Goal: Information Seeking & Learning: Check status

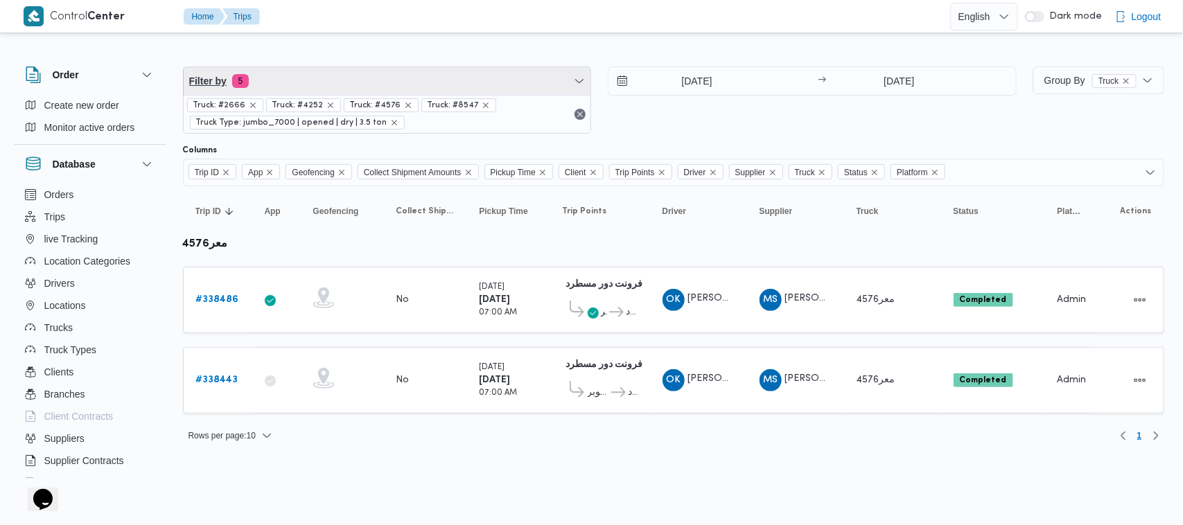
drag, startPoint x: 337, startPoint y: 71, endPoint x: 337, endPoint y: 112, distance: 41.6
click at [337, 70] on span "Filter by 5" at bounding box center [387, 81] width 407 height 28
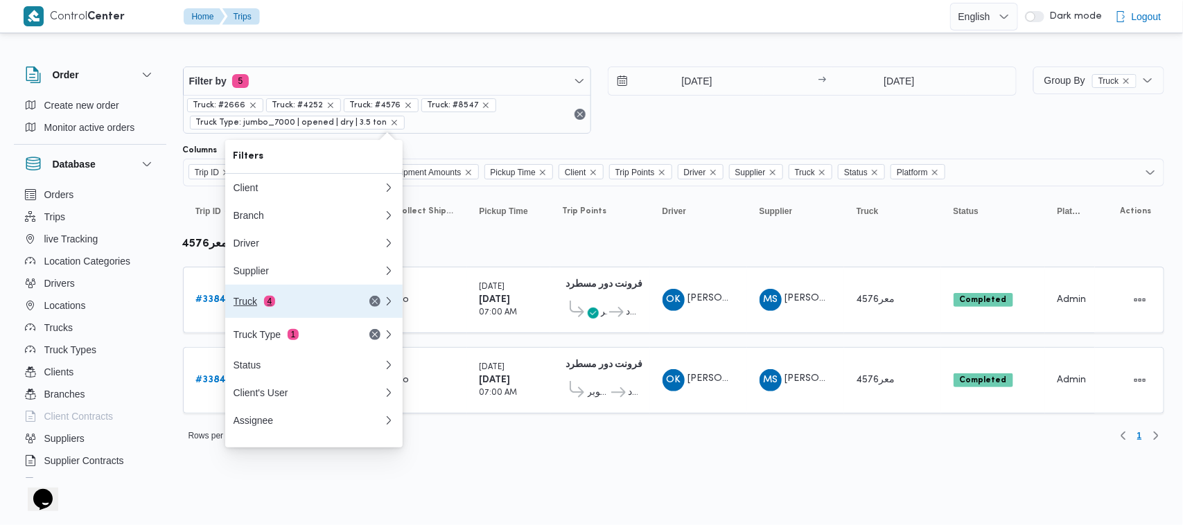
click at [291, 302] on div "Truck 4" at bounding box center [292, 301] width 116 height 11
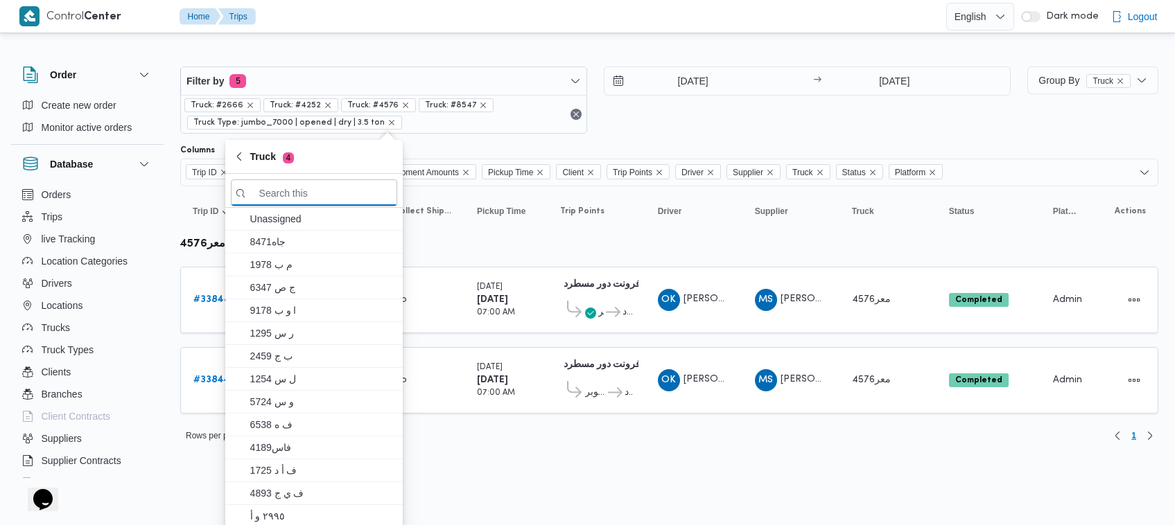
paste input "5481"
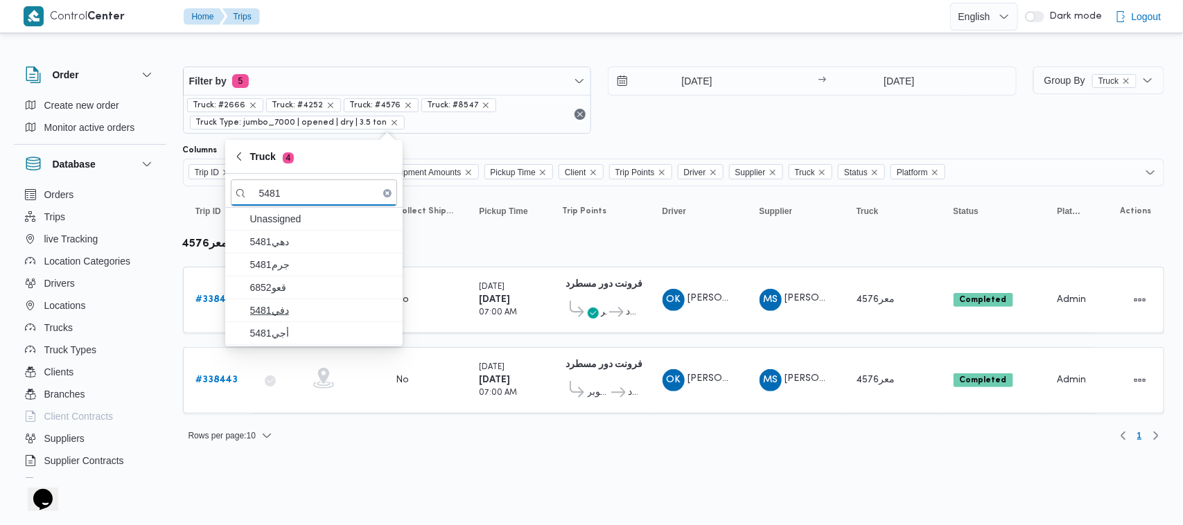
type input "5481"
click at [293, 269] on span "جرم5481" at bounding box center [322, 264] width 144 height 17
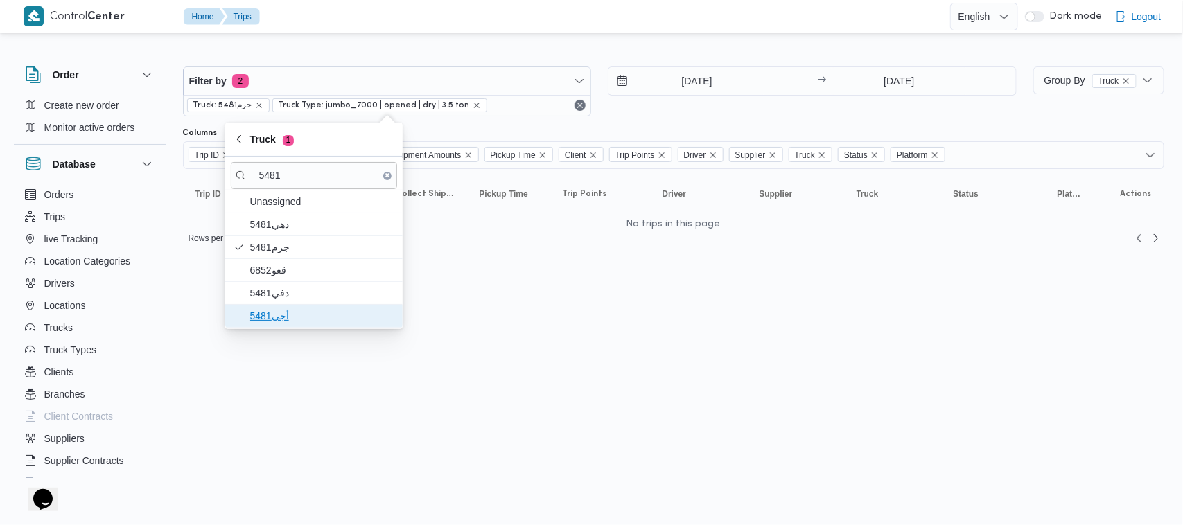
click at [293, 315] on span "أجي5481" at bounding box center [322, 316] width 144 height 17
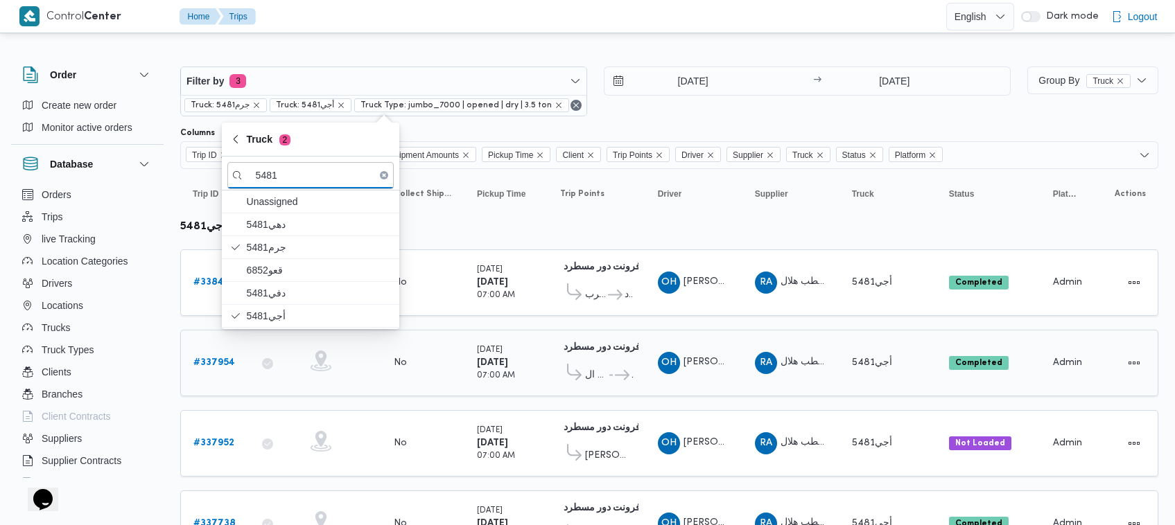
click at [704, 358] on span "[PERSON_NAME]" at bounding box center [722, 362] width 79 height 9
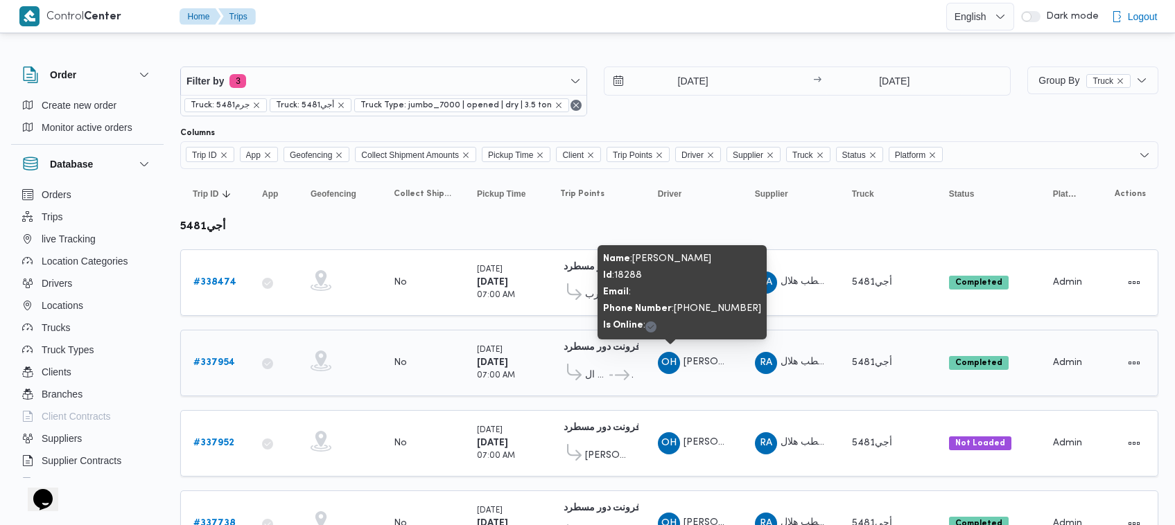
click at [704, 358] on span "[PERSON_NAME]" at bounding box center [722, 362] width 79 height 9
click at [705, 358] on span "[PERSON_NAME]" at bounding box center [722, 362] width 79 height 9
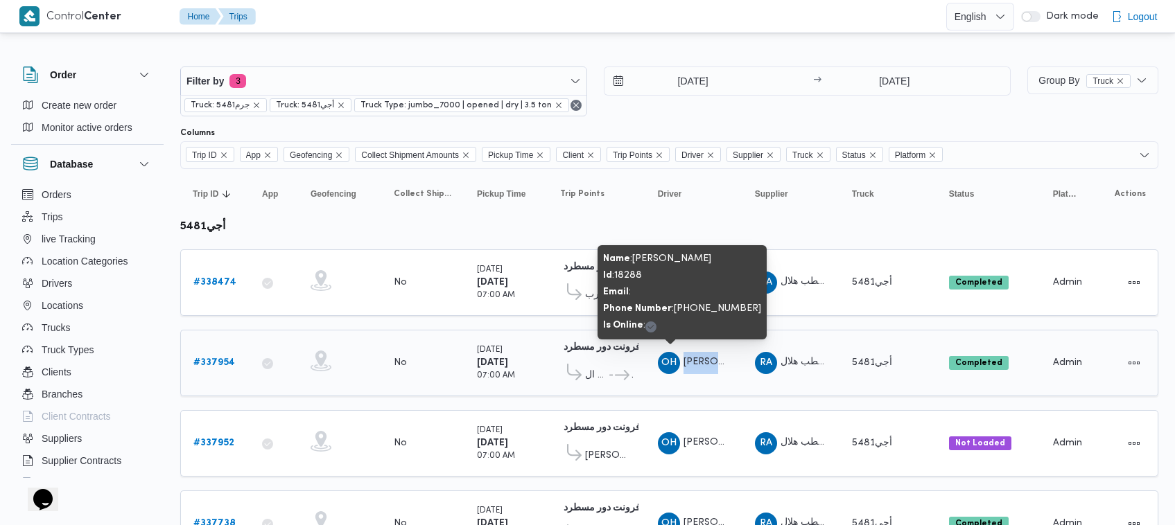
click at [705, 358] on span "[PERSON_NAME]" at bounding box center [722, 362] width 79 height 9
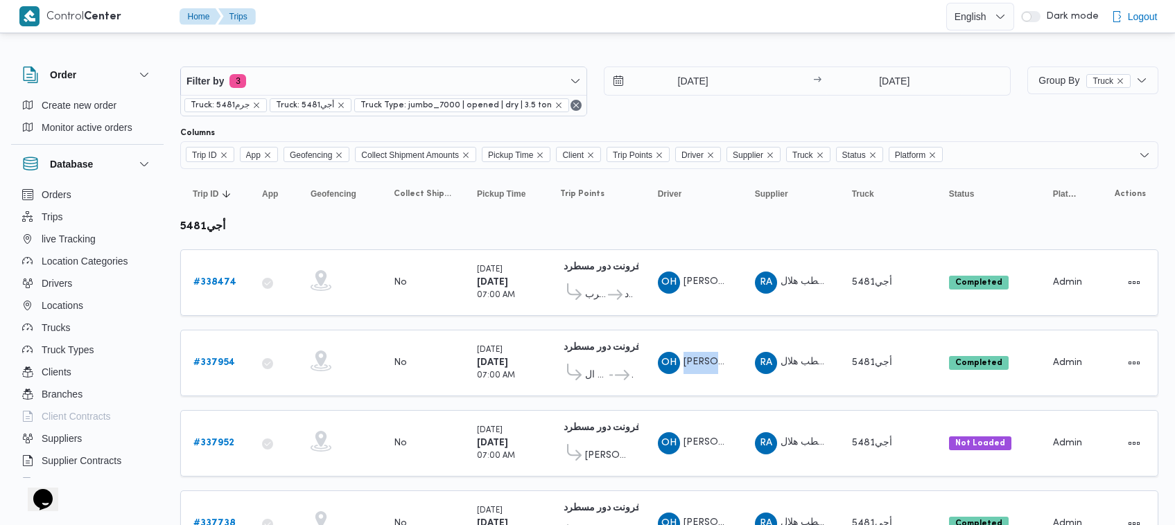
click at [816, 103] on div "[DATE] → [DATE]" at bounding box center [807, 92] width 407 height 50
